Goal: Entertainment & Leisure: Consume media (video, audio)

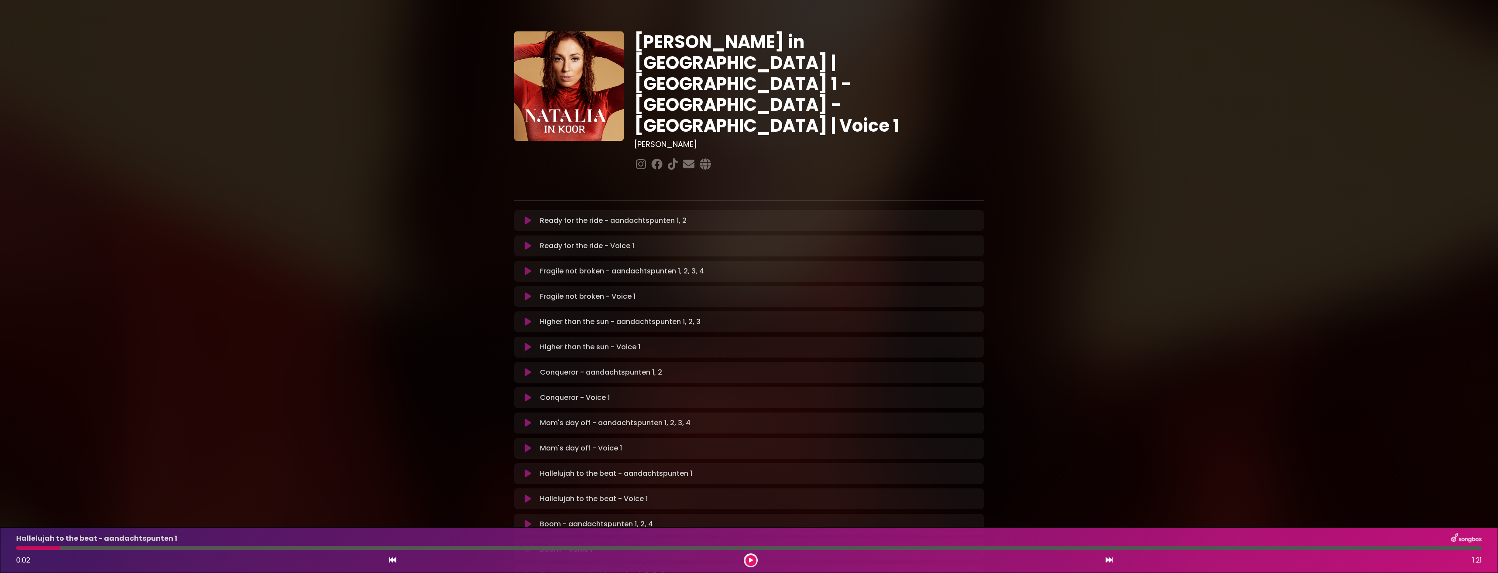
scroll to position [87, 0]
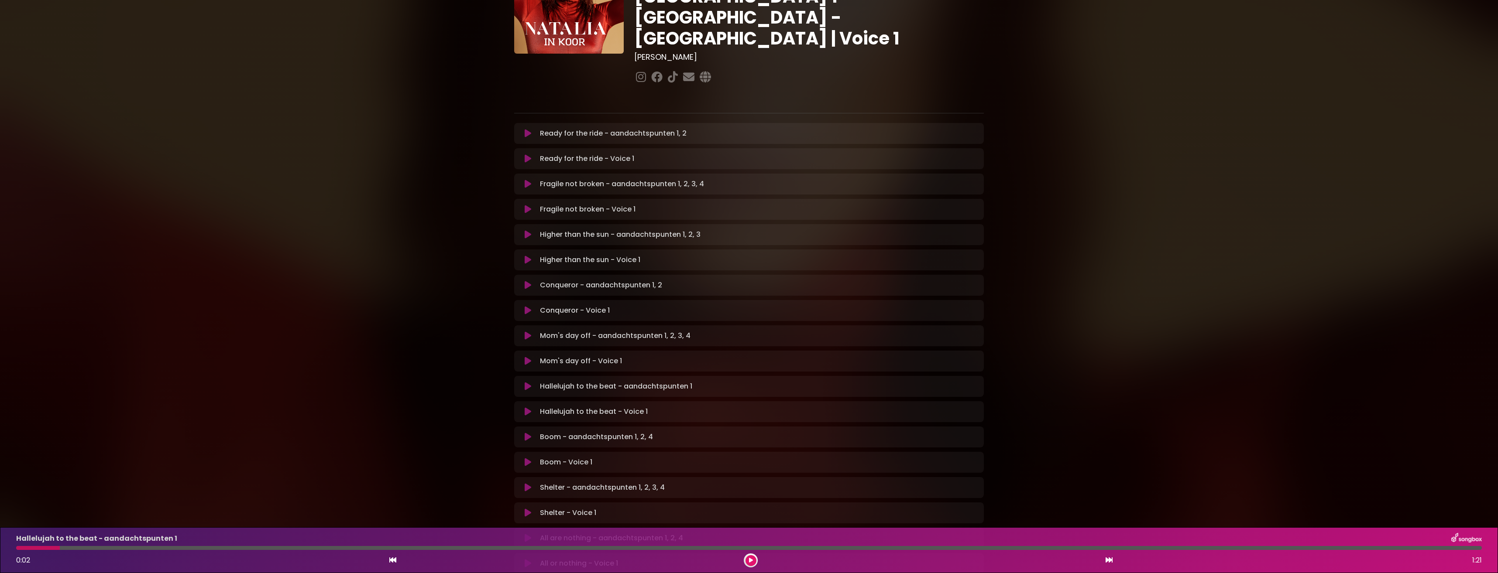
click at [530, 382] on icon at bounding box center [528, 386] width 7 height 9
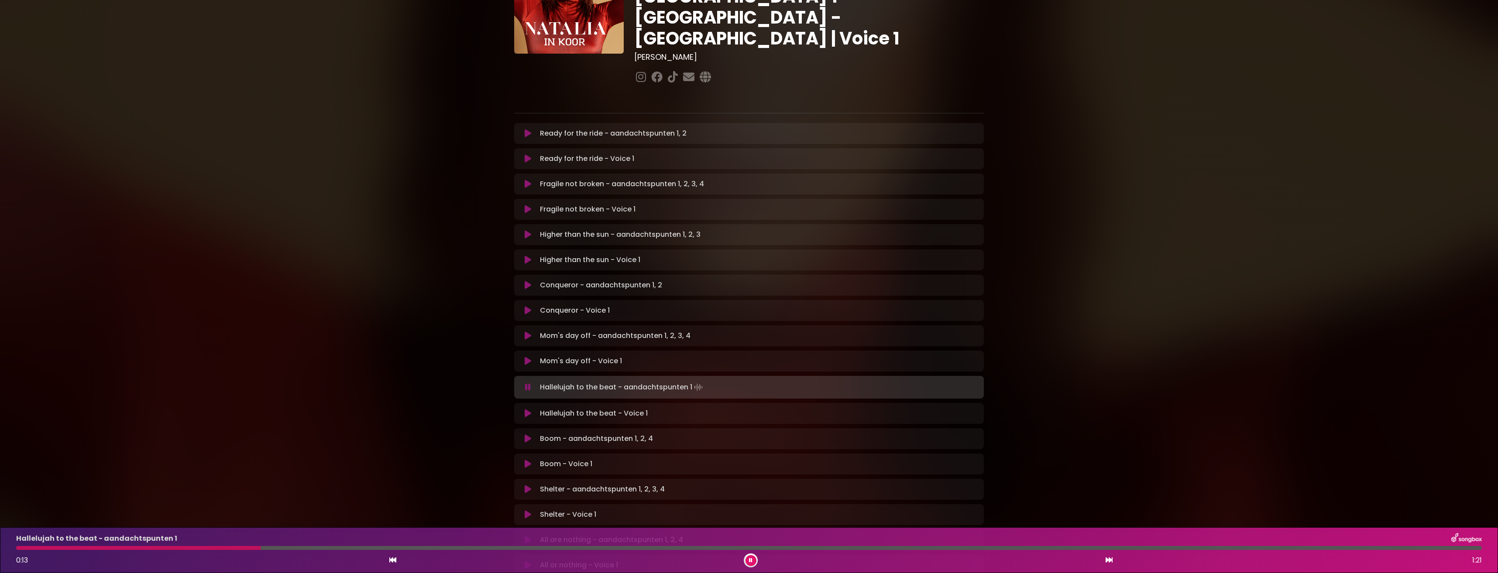
click at [19, 547] on div at bounding box center [138, 548] width 244 height 4
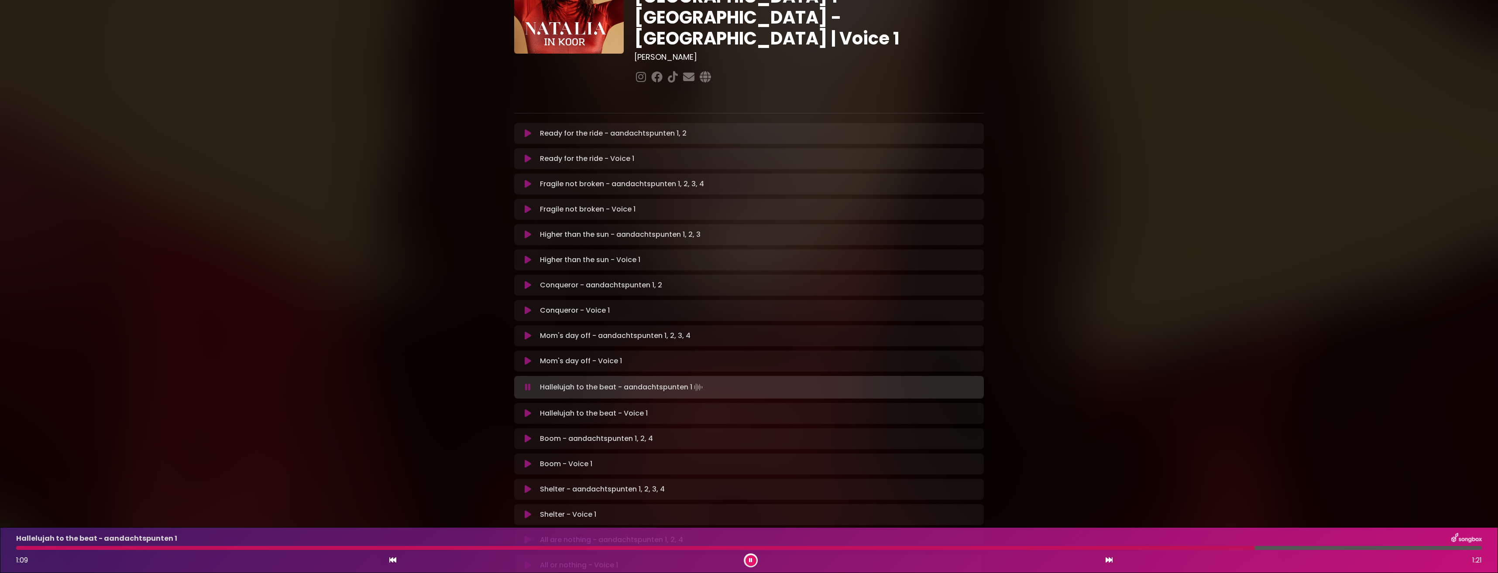
click at [509, 549] on div at bounding box center [635, 548] width 1238 height 4
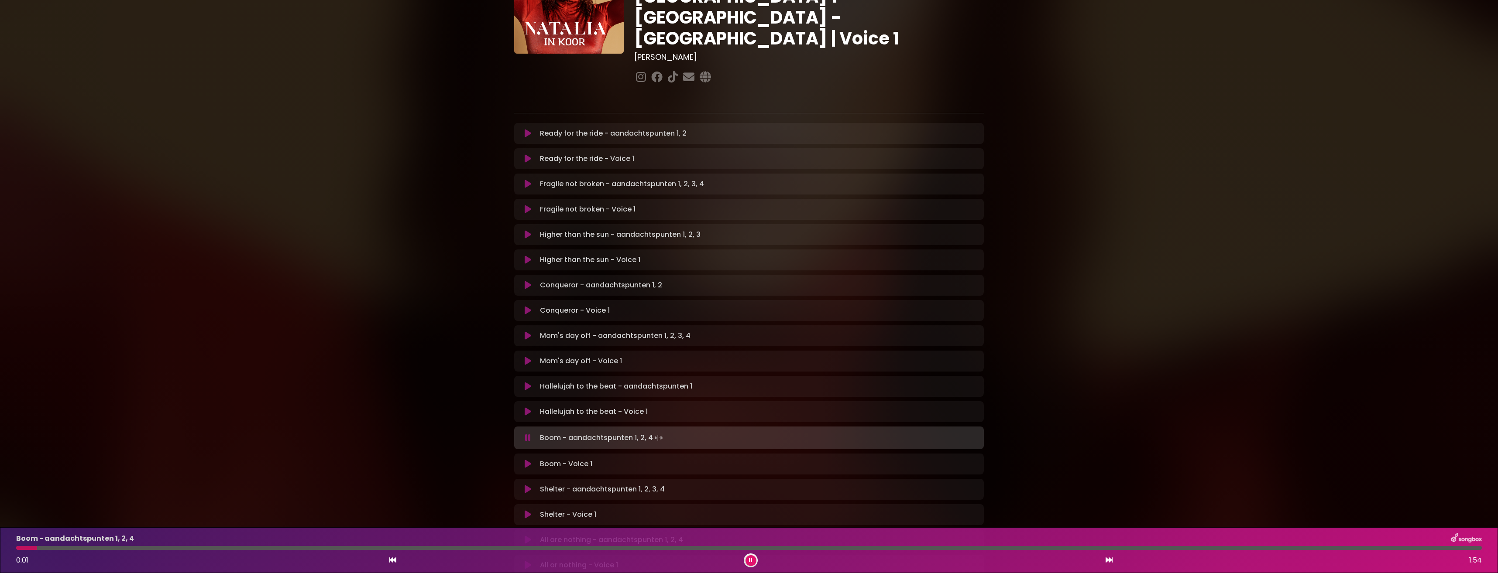
click at [749, 562] on icon at bounding box center [750, 560] width 3 height 5
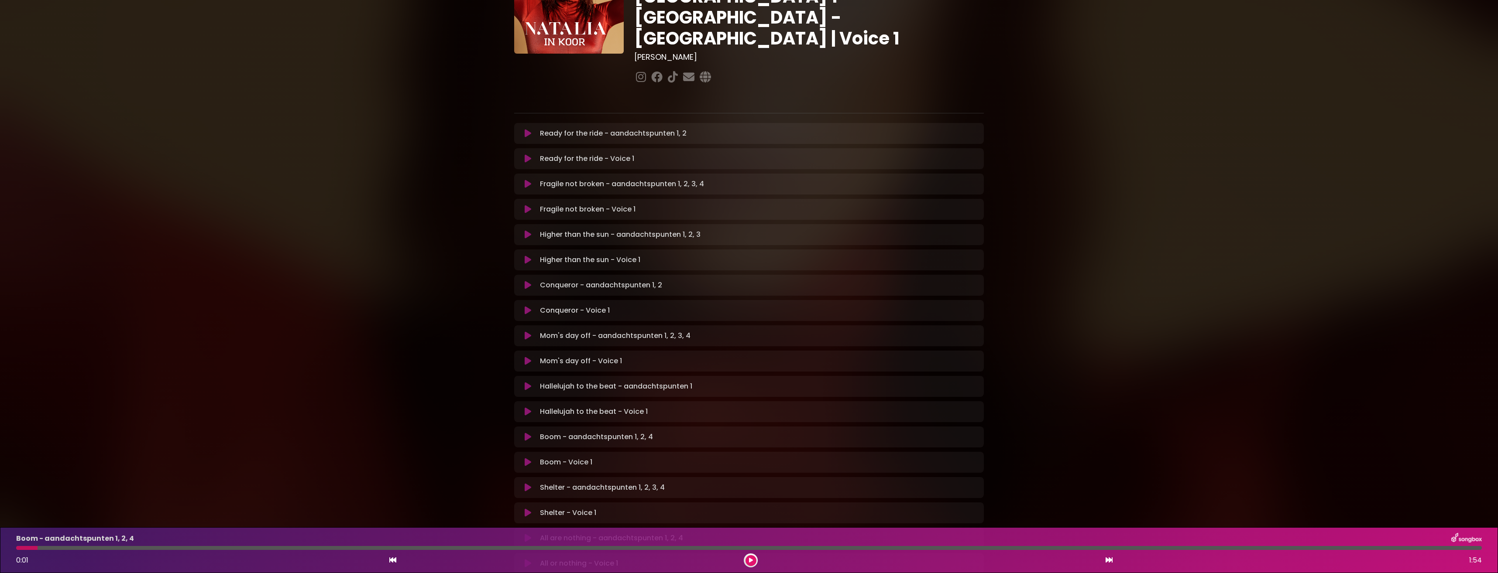
click at [525, 382] on icon at bounding box center [528, 386] width 7 height 9
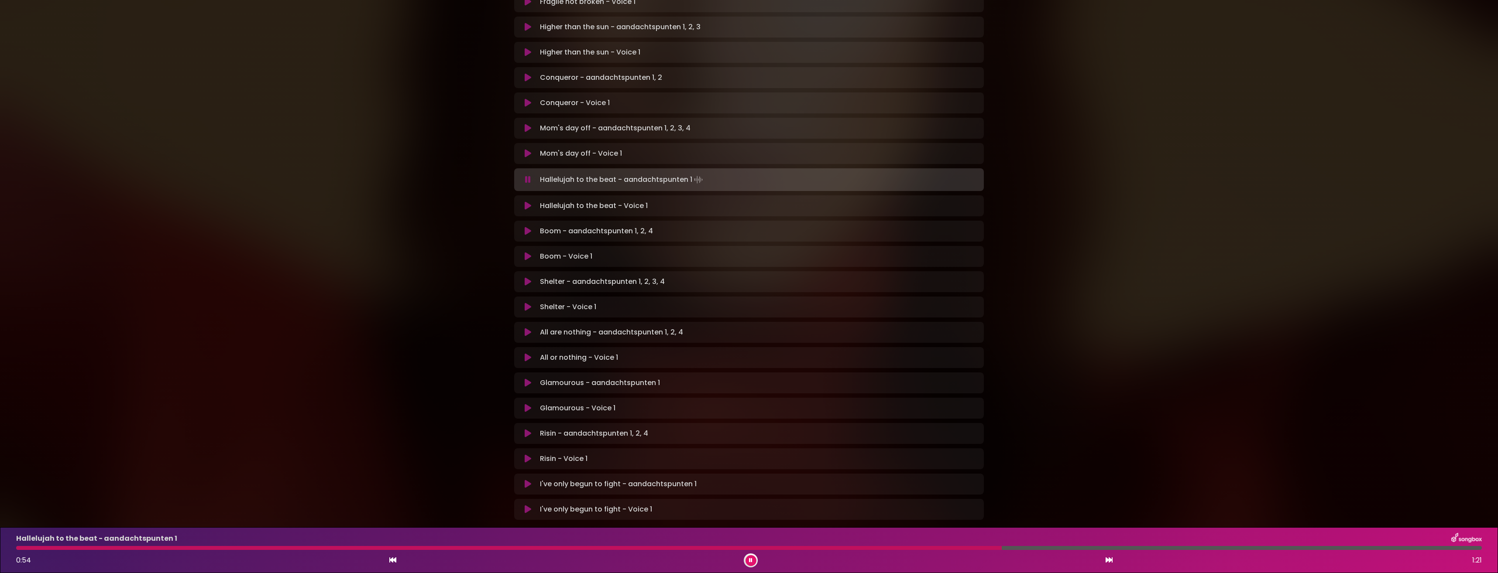
scroll to position [305, 0]
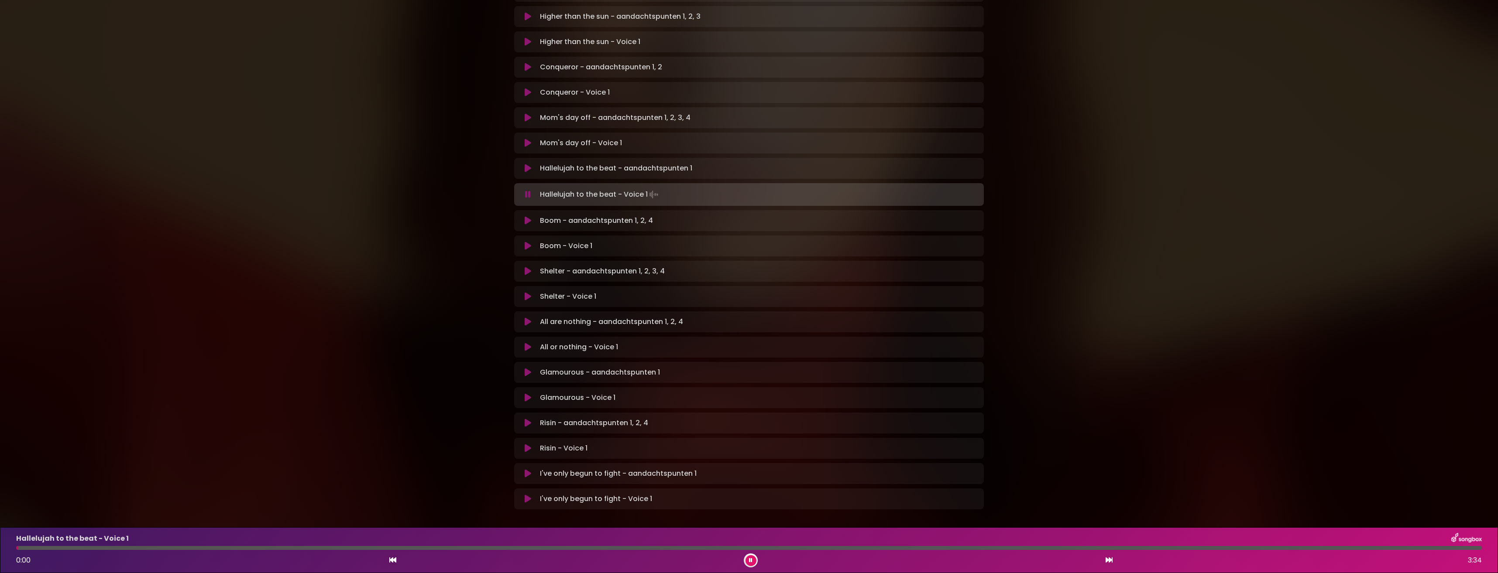
click at [751, 561] on icon at bounding box center [750, 560] width 3 height 5
click at [751, 561] on icon at bounding box center [751, 560] width 4 height 5
click at [751, 561] on icon at bounding box center [750, 560] width 3 height 5
click at [746, 558] on button at bounding box center [750, 561] width 11 height 11
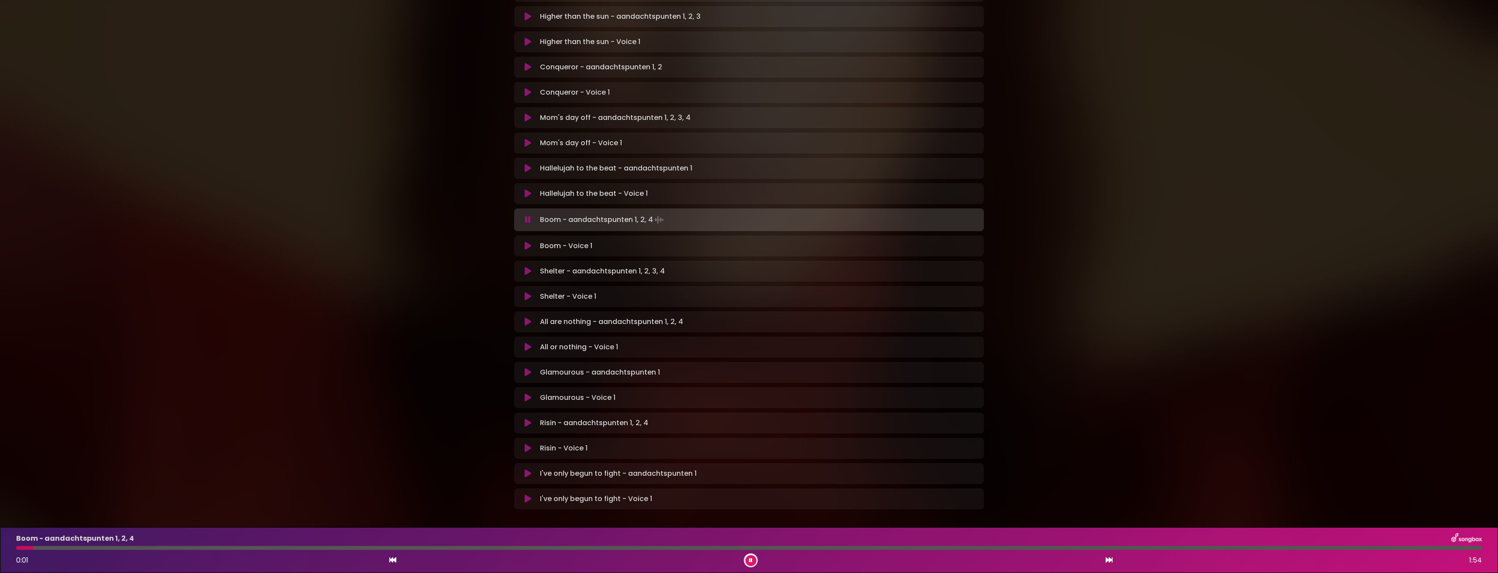
click at [743, 560] on div "0:01 1:54" at bounding box center [749, 561] width 1476 height 14
click at [749, 558] on icon at bounding box center [750, 560] width 3 height 5
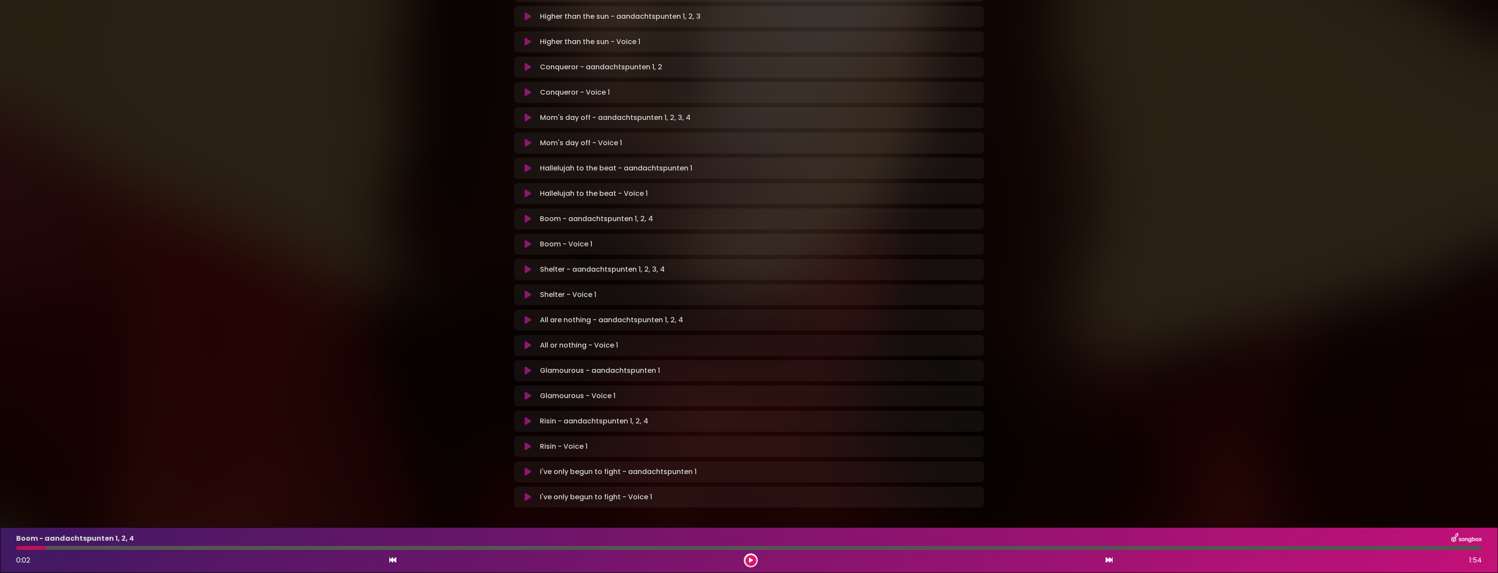
click at [528, 215] on icon at bounding box center [528, 219] width 7 height 9
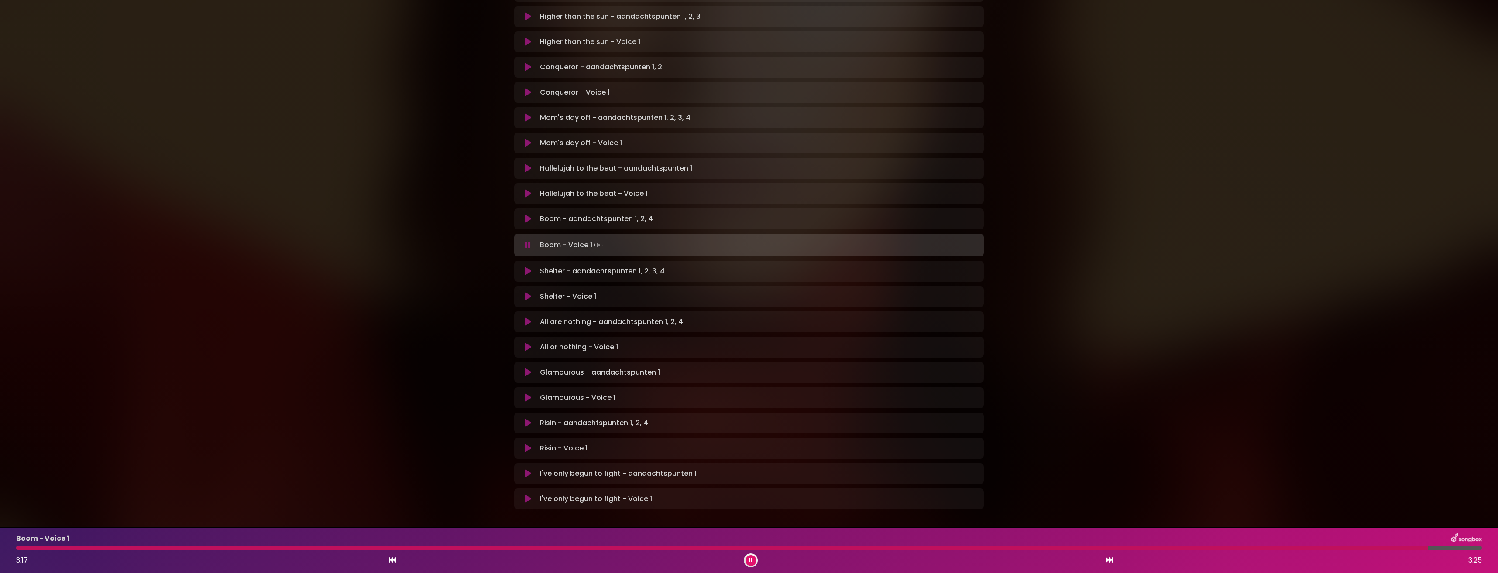
click at [751, 562] on icon at bounding box center [750, 560] width 3 height 5
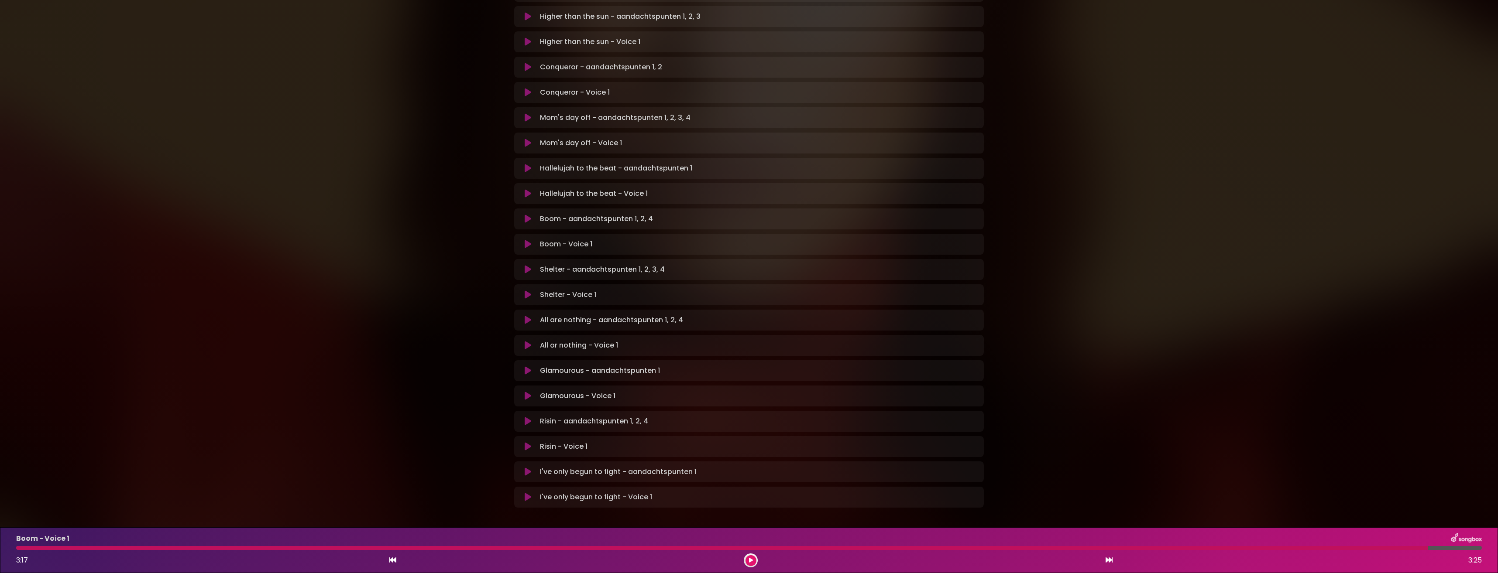
click at [528, 265] on icon at bounding box center [528, 269] width 7 height 9
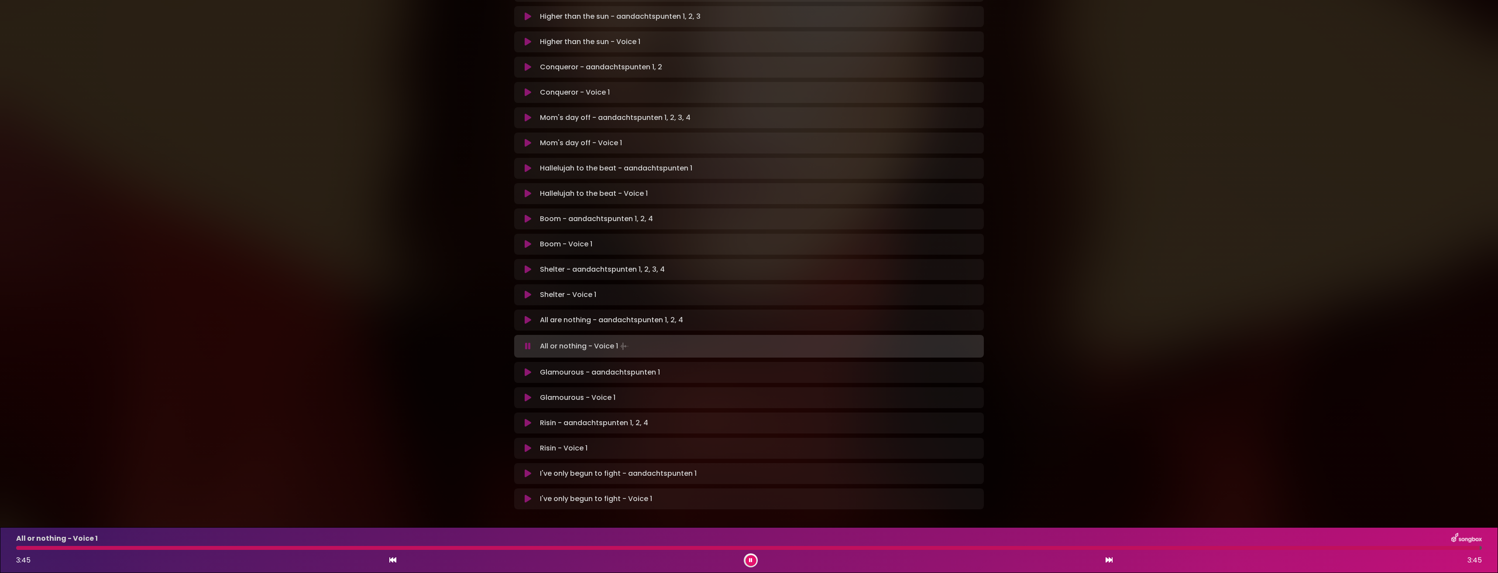
click at [751, 563] on button at bounding box center [750, 561] width 11 height 11
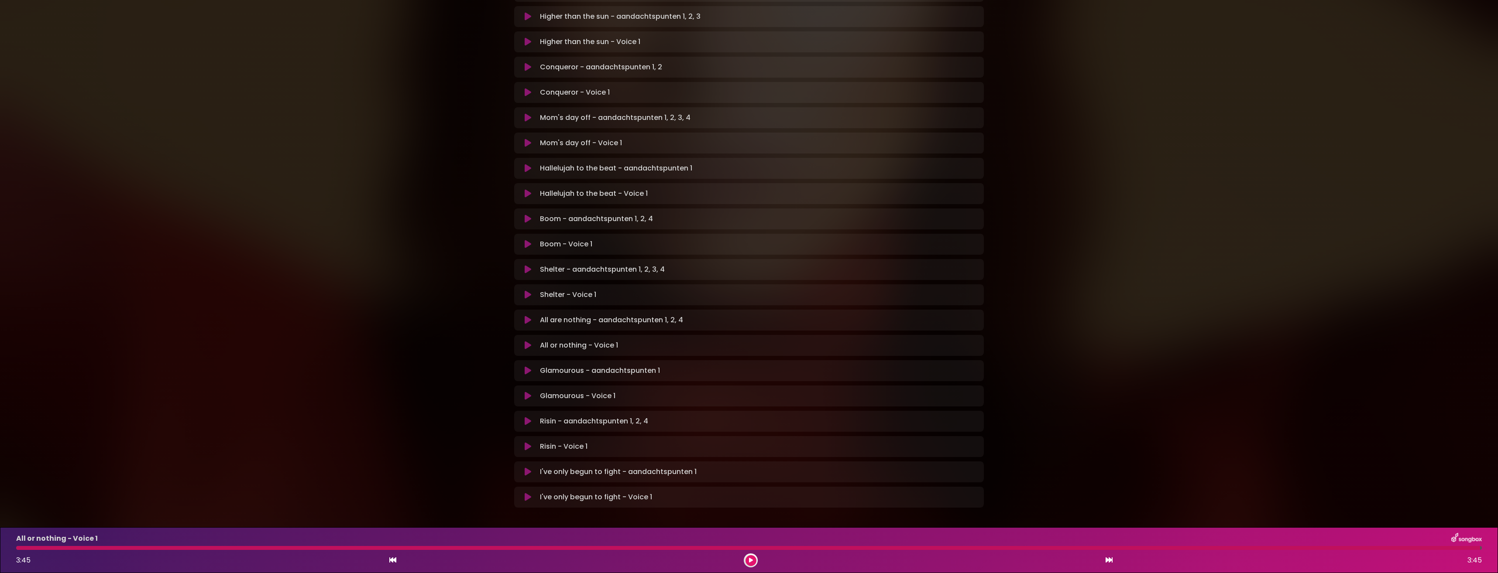
click at [527, 367] on icon at bounding box center [528, 371] width 7 height 9
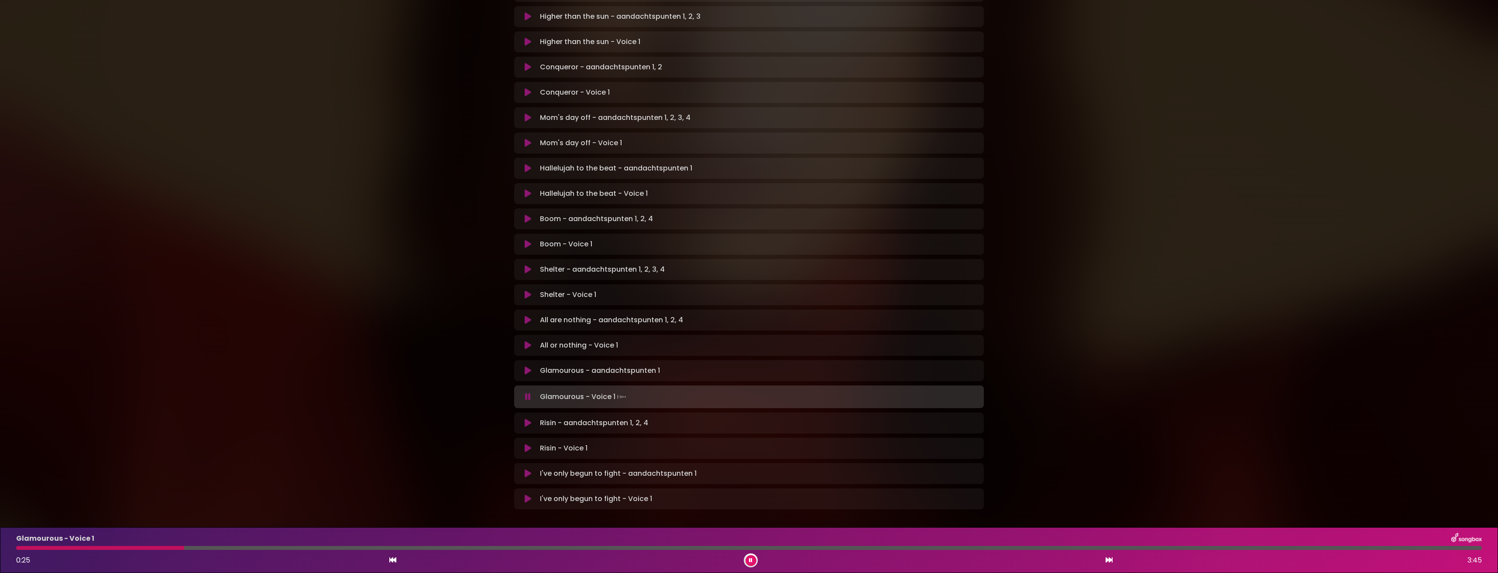
click at [19, 549] on div at bounding box center [100, 548] width 168 height 4
click at [420, 550] on div at bounding box center [278, 548] width 525 height 4
click at [847, 549] on div at bounding box center [492, 548] width 953 height 4
click at [820, 553] on div "Glamourous - Voice 1 2:09 3:45" at bounding box center [749, 550] width 1476 height 34
click at [807, 548] on div at bounding box center [437, 548] width 842 height 4
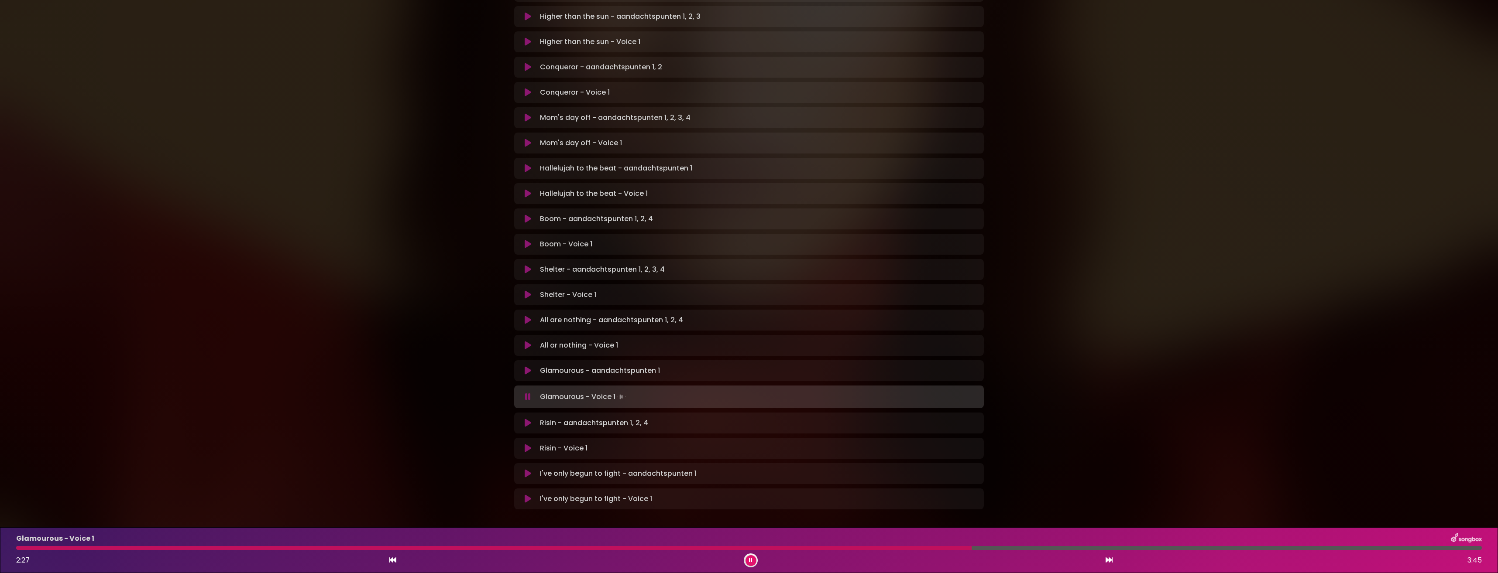
click at [802, 548] on div at bounding box center [493, 548] width 955 height 4
click at [1433, 545] on div "Glamourous - Voice 1 3:14 3:45" at bounding box center [749, 550] width 1476 height 34
click at [746, 561] on button at bounding box center [750, 561] width 11 height 11
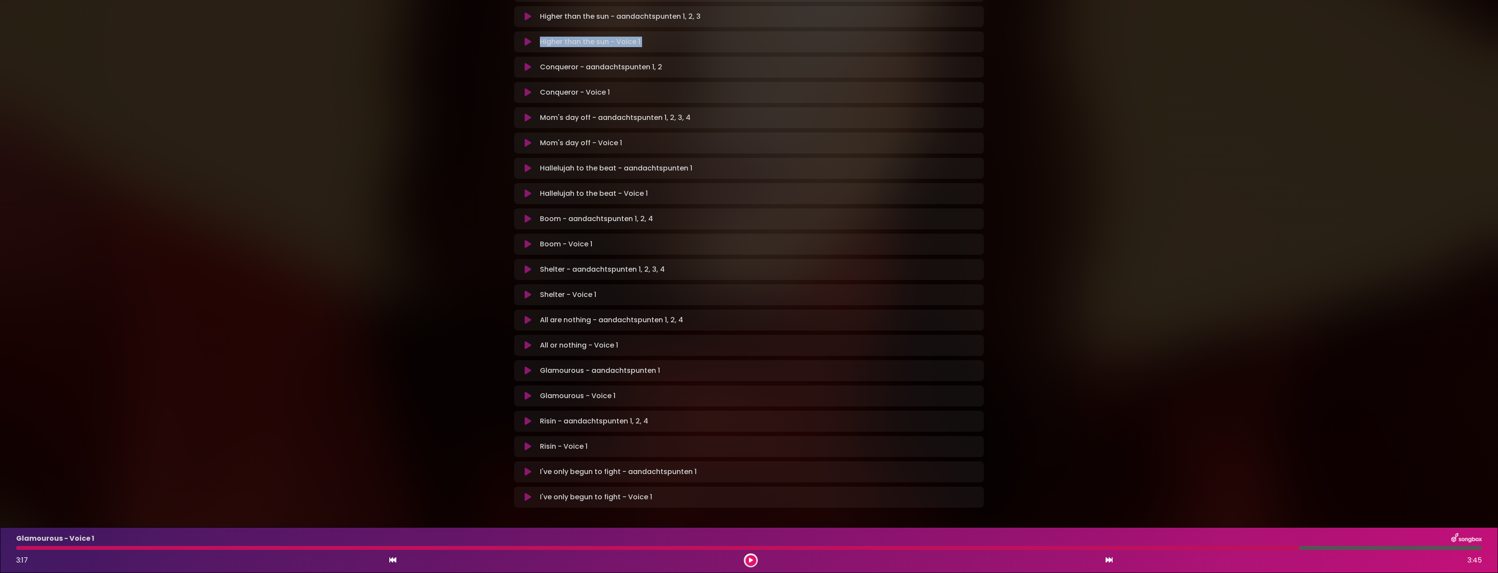
drag, startPoint x: 466, startPoint y: -12, endPoint x: 1060, endPoint y: 59, distance: 599.0
click at [1060, 59] on div "Natalia in Koor | Antwerpen 1 - Gent - Leuven | Voice 1 Hans Primusz" at bounding box center [749, 114] width 1498 height 818
click at [528, 417] on icon at bounding box center [528, 421] width 7 height 9
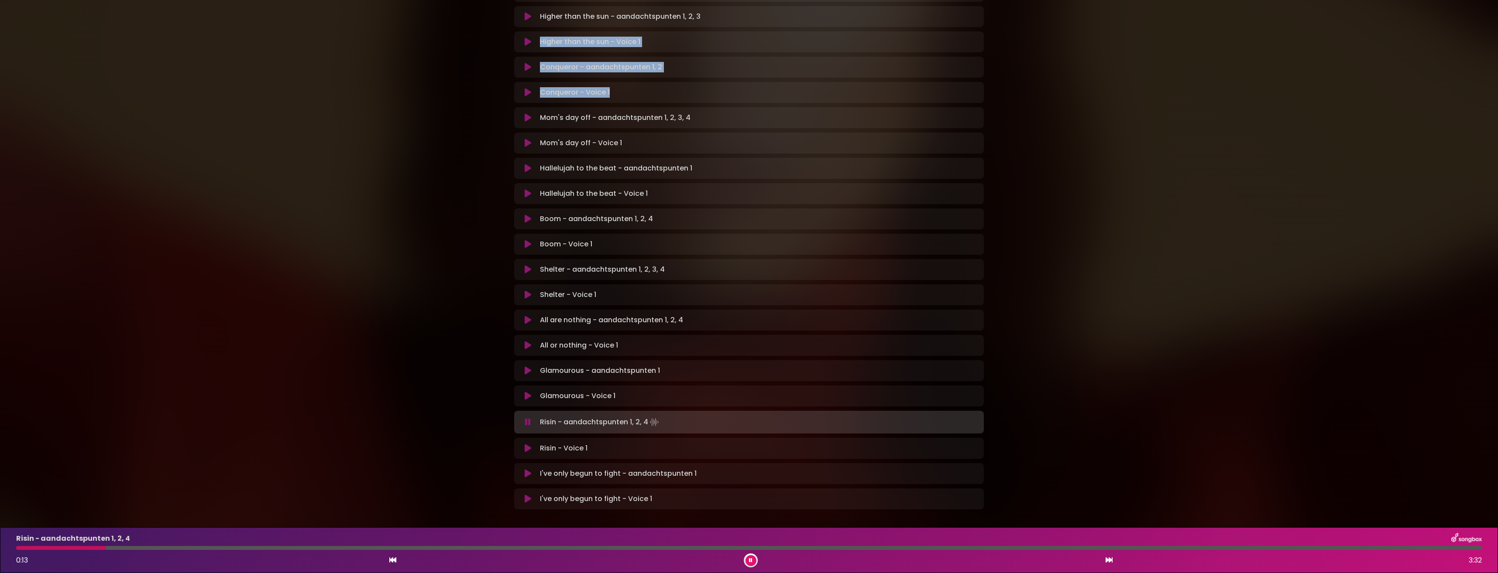
click at [747, 560] on button at bounding box center [750, 561] width 11 height 11
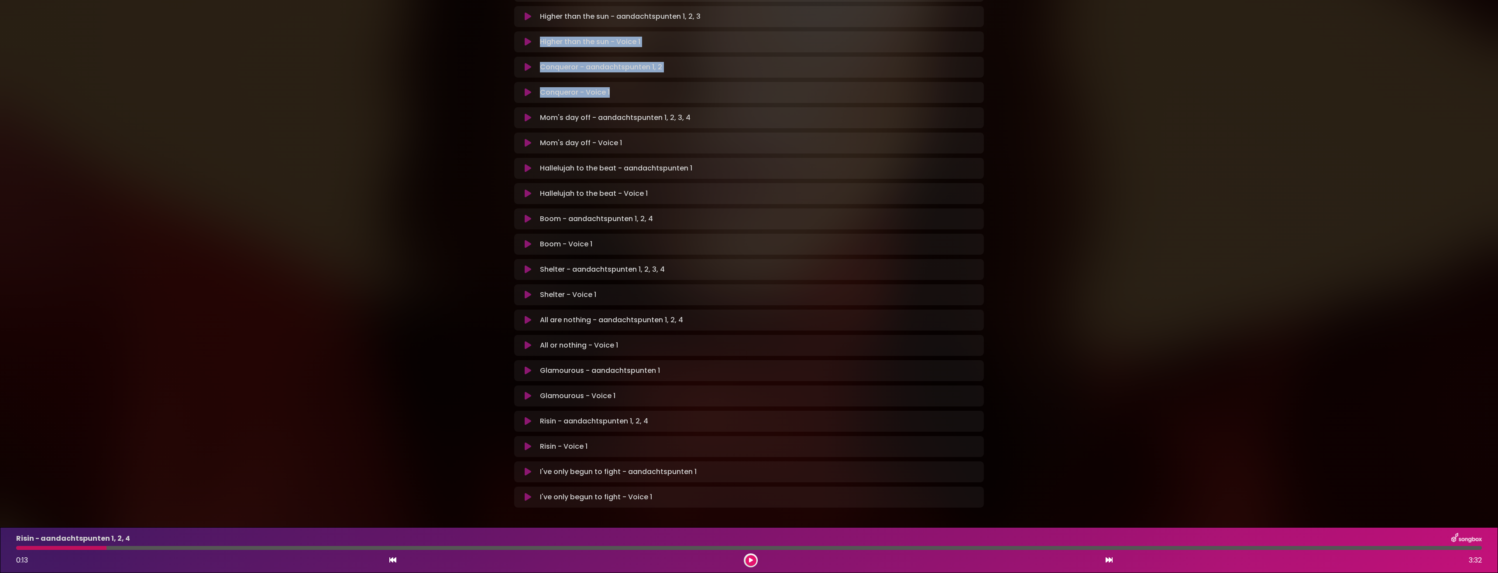
click at [749, 556] on button at bounding box center [750, 561] width 11 height 11
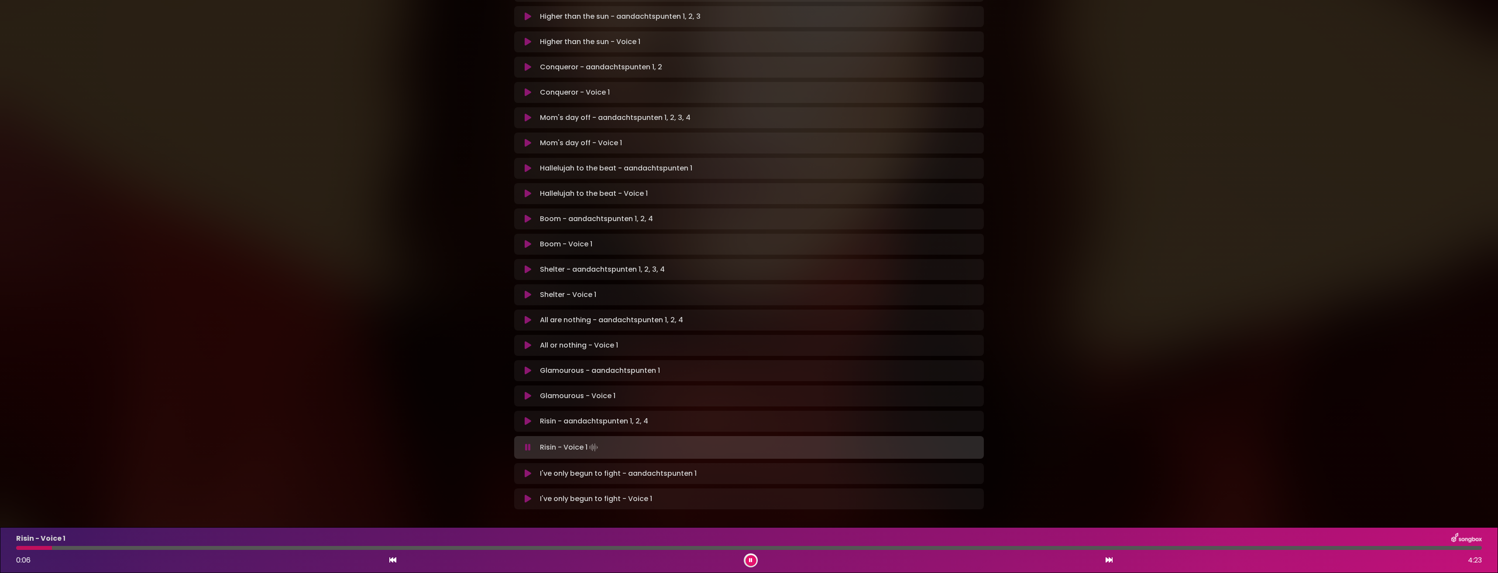
click at [117, 549] on div at bounding box center [748, 548] width 1465 height 4
click at [140, 549] on div at bounding box center [748, 548] width 1465 height 4
click at [350, 549] on div at bounding box center [748, 548] width 1465 height 4
click at [329, 547] on div at bounding box center [186, 548] width 341 height 4
click at [309, 546] on div at bounding box center [176, 548] width 321 height 4
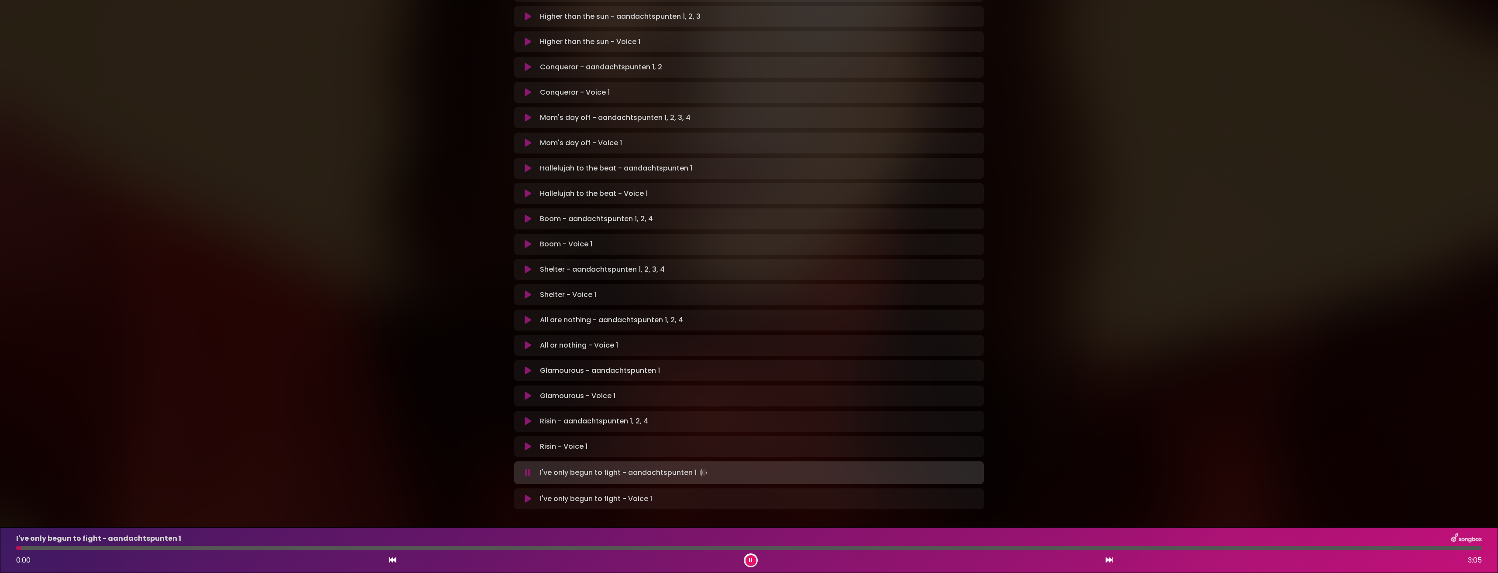
click at [750, 561] on icon at bounding box center [750, 560] width 3 height 5
click at [522, 442] on button at bounding box center [527, 446] width 17 height 9
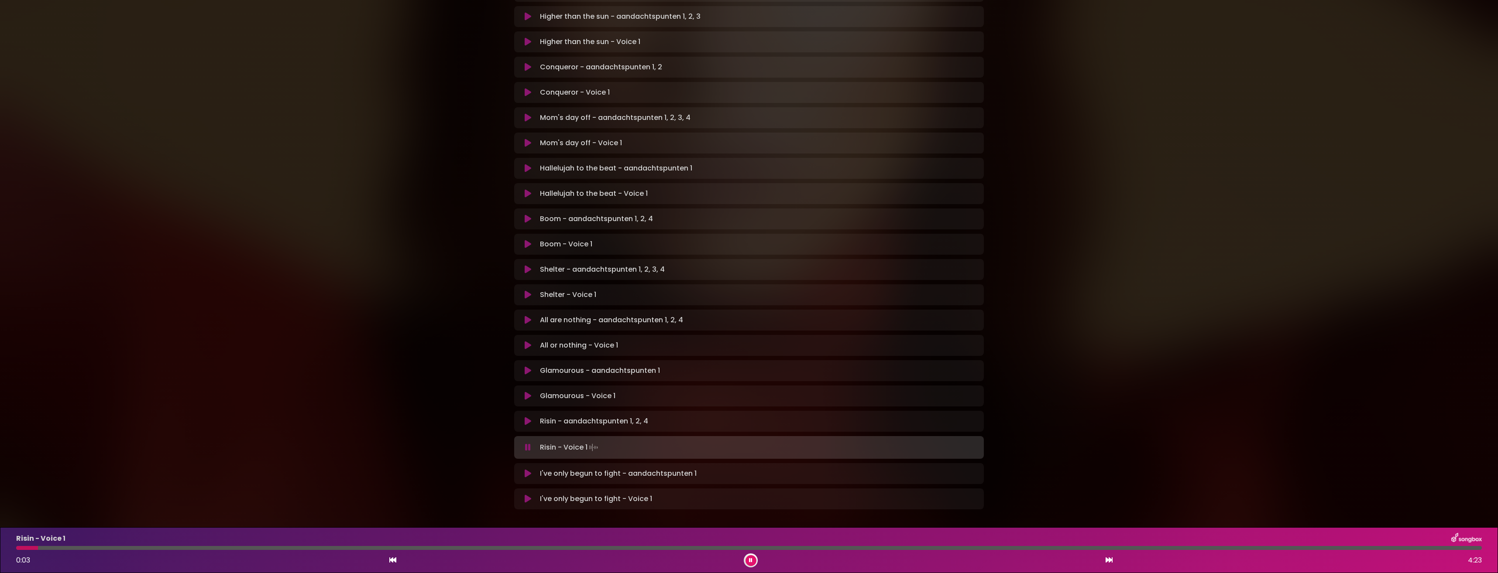
click at [527, 443] on icon at bounding box center [528, 447] width 6 height 9
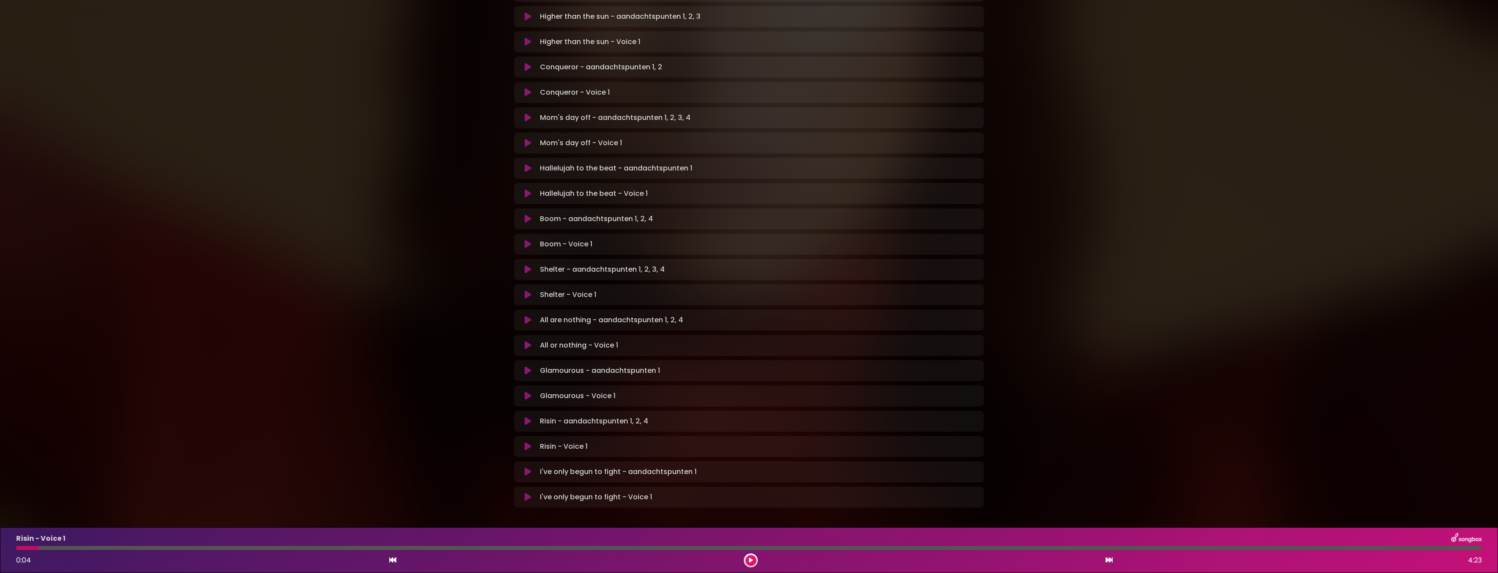
click at [528, 417] on icon at bounding box center [528, 421] width 7 height 9
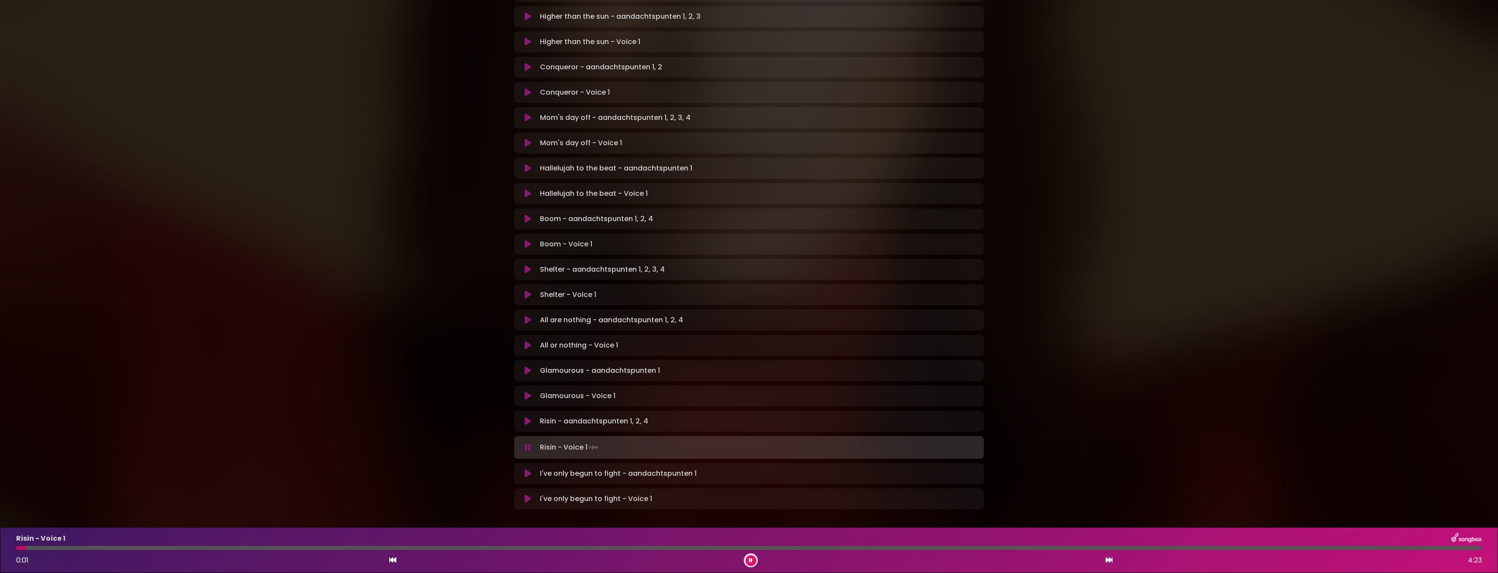
click at [749, 559] on icon at bounding box center [750, 560] width 3 height 5
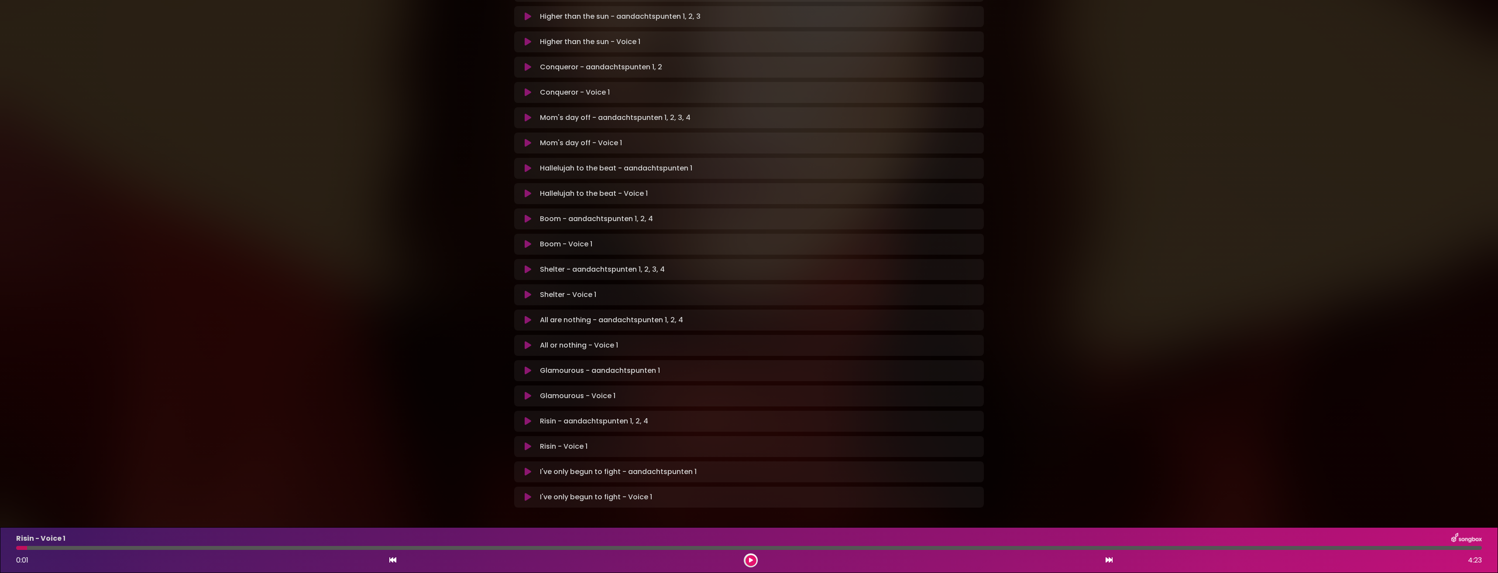
click at [526, 468] on icon at bounding box center [528, 472] width 7 height 9
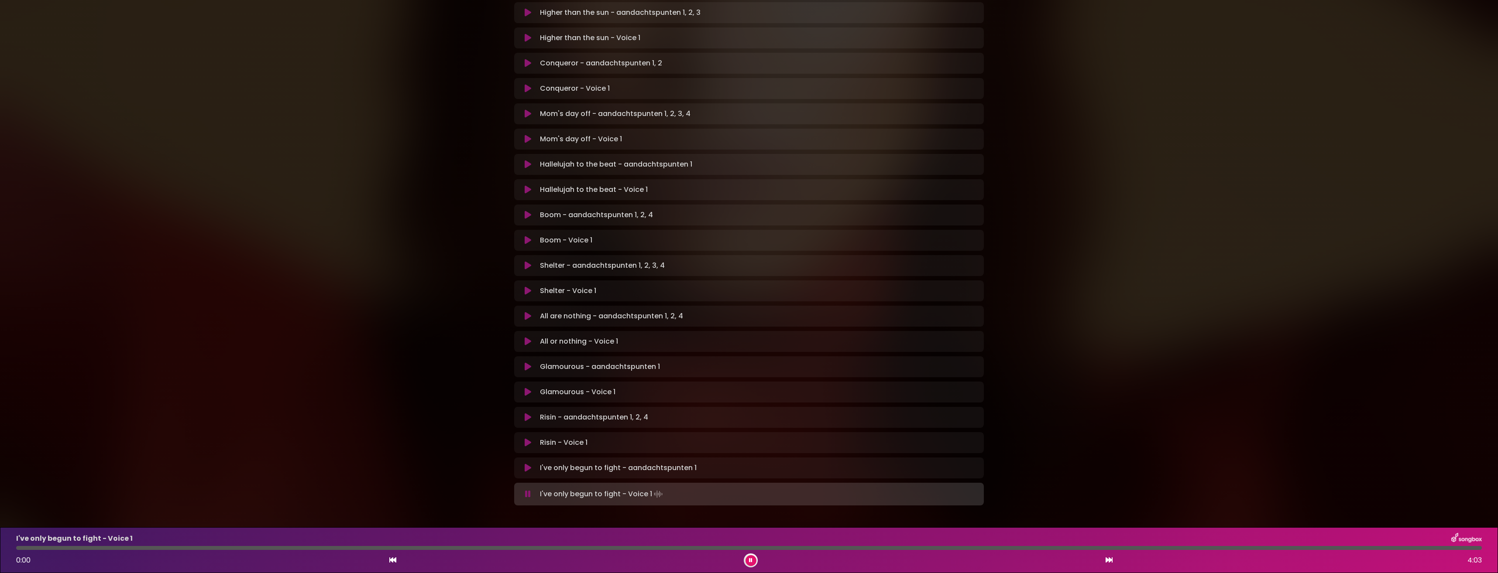
scroll to position [311, 0]
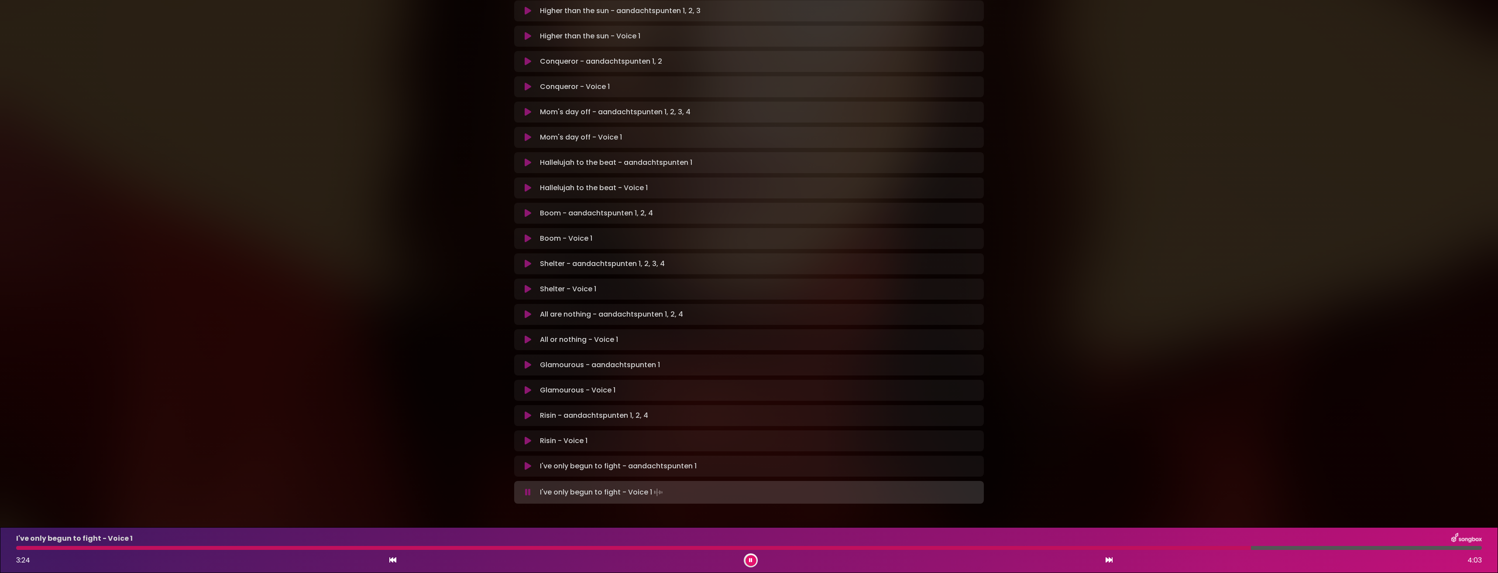
click at [1020, 547] on div at bounding box center [633, 548] width 1234 height 4
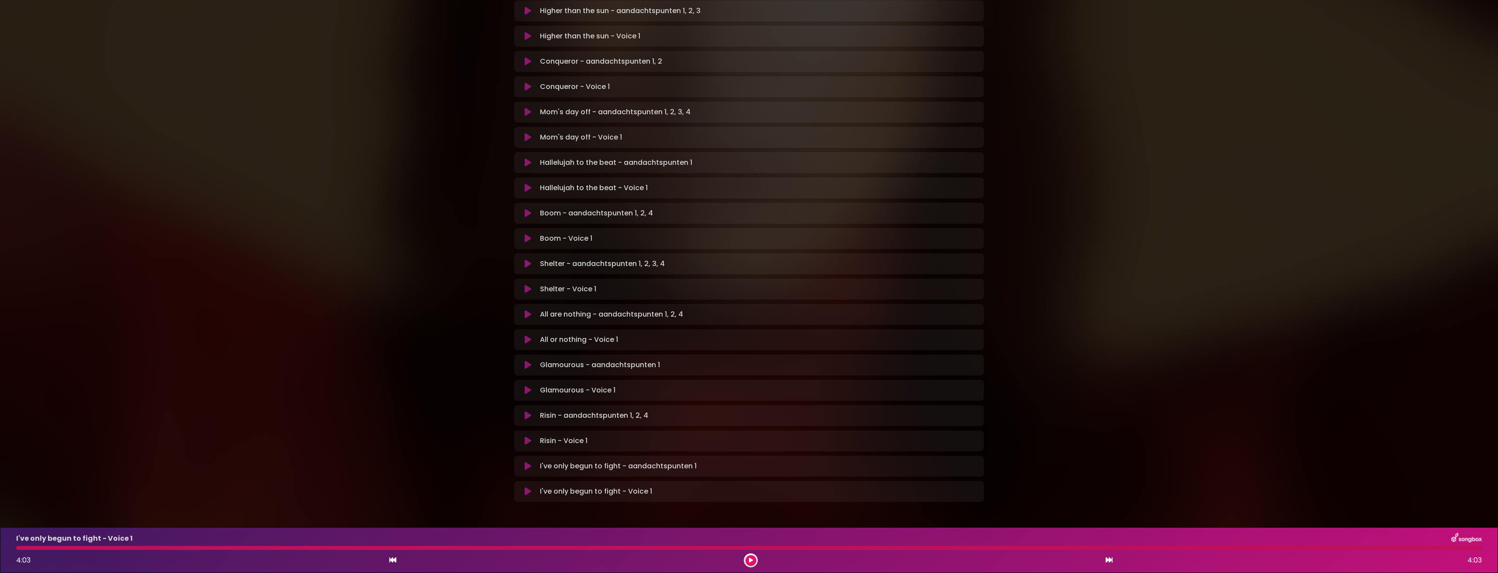
scroll to position [309, 0]
